Goal: Information Seeking & Learning: Check status

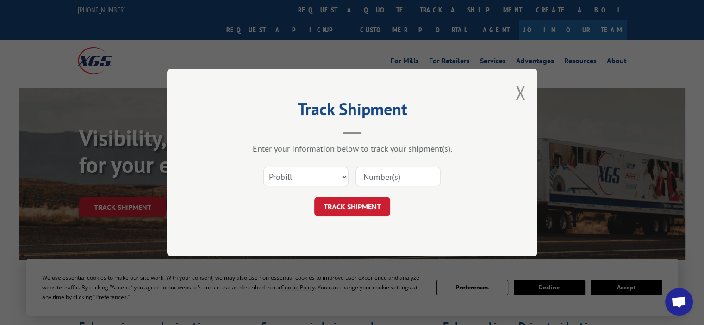
click at [327, 177] on select "Select category... Probill BOL PO" at bounding box center [305, 176] width 85 height 19
select select "bol"
click at [263, 167] on select "Select category... Probill BOL PO" at bounding box center [305, 176] width 85 height 19
click at [369, 177] on input at bounding box center [398, 176] width 85 height 19
type input "7067642"
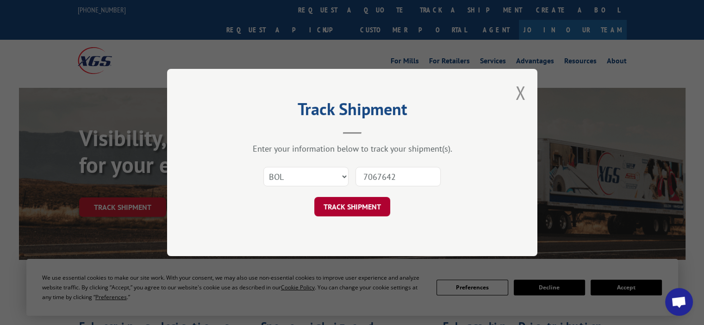
click at [345, 203] on button "TRACK SHIPMENT" at bounding box center [352, 206] width 76 height 19
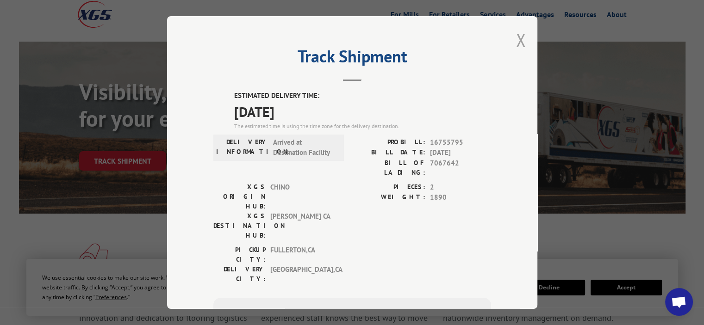
click at [519, 37] on button "Close modal" at bounding box center [521, 40] width 10 height 25
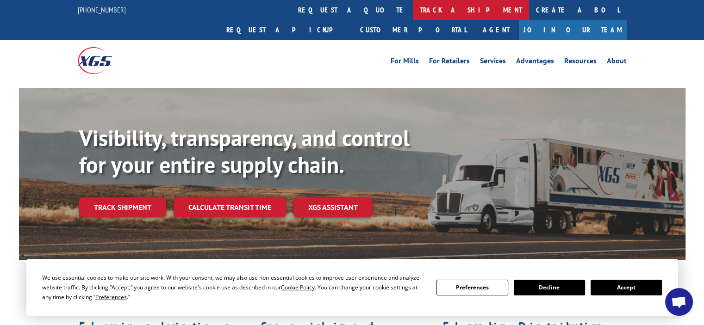
click at [413, 10] on link "track a shipment" at bounding box center [471, 10] width 116 height 20
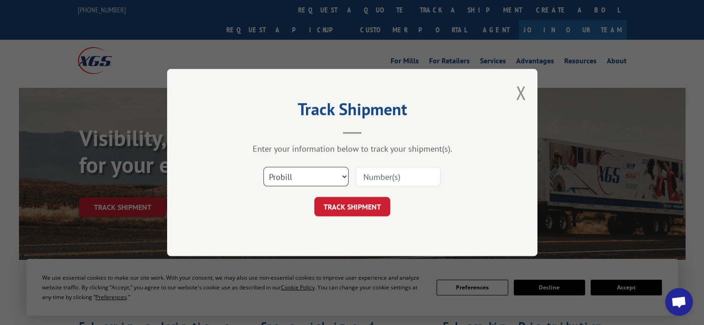
click at [331, 172] on select "Select category... Probill BOL PO" at bounding box center [305, 176] width 85 height 19
select select "bol"
click at [263, 167] on select "Select category... Probill BOL PO" at bounding box center [305, 176] width 85 height 19
click at [369, 171] on input at bounding box center [398, 176] width 85 height 19
type input "5140328"
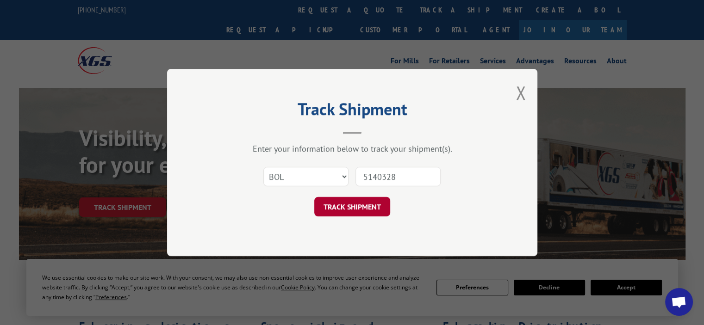
click at [363, 210] on button "TRACK SHIPMENT" at bounding box center [352, 206] width 76 height 19
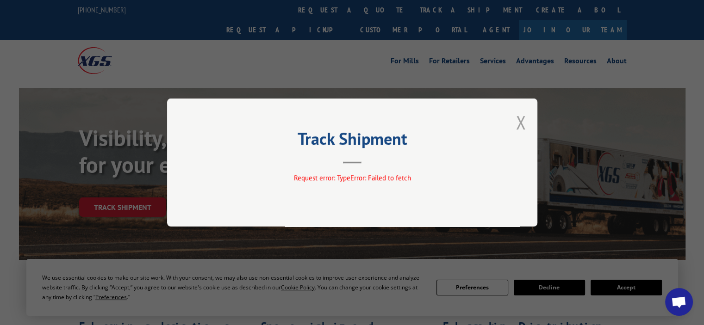
click at [520, 122] on button "Close modal" at bounding box center [521, 122] width 10 height 25
